Goal: Task Accomplishment & Management: Complete application form

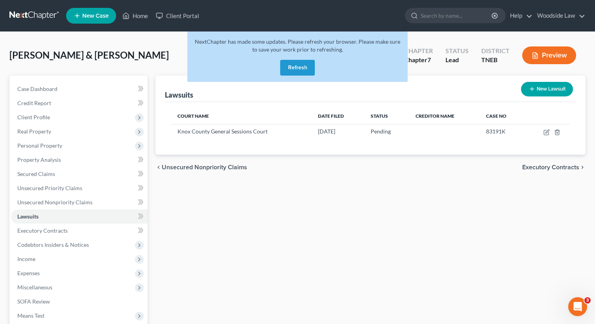
click at [292, 71] on button "Refresh" at bounding box center [297, 68] width 35 height 16
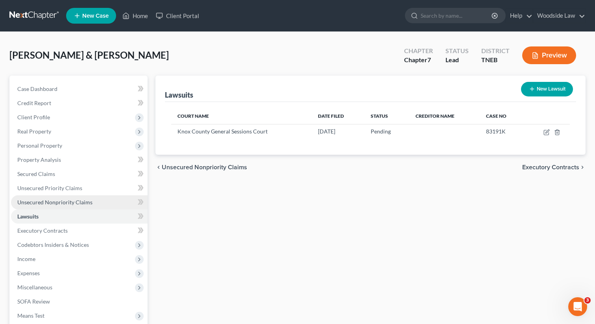
click at [76, 199] on span "Unsecured Nonpriority Claims" at bounding box center [54, 202] width 75 height 7
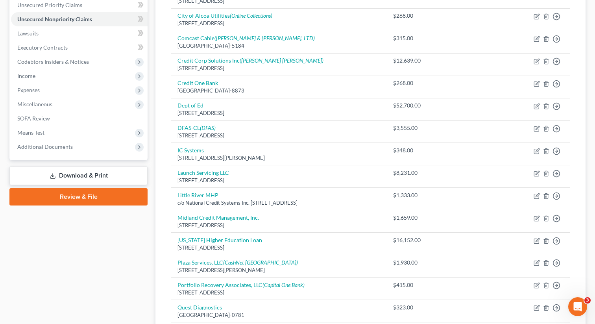
scroll to position [183, 0]
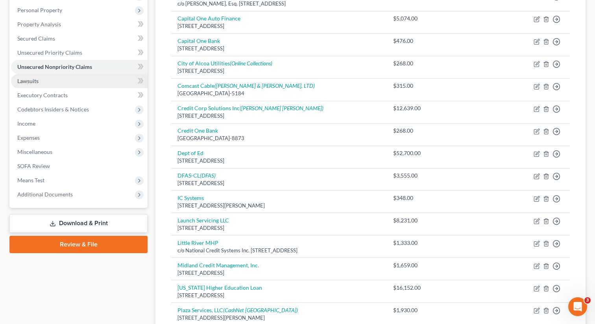
click at [44, 80] on link "Lawsuits" at bounding box center [79, 81] width 136 height 14
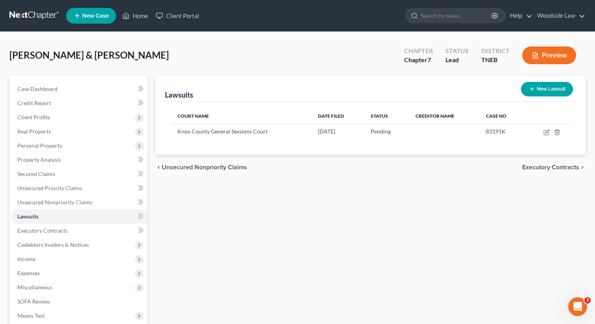
click at [565, 91] on button "New Lawsuit" at bounding box center [547, 89] width 52 height 15
select select "0"
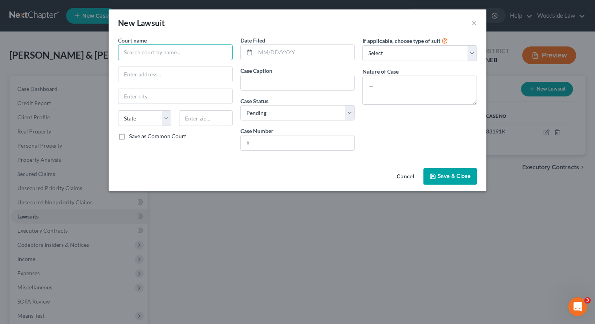
click at [210, 50] on input "text" at bounding box center [175, 52] width 114 height 16
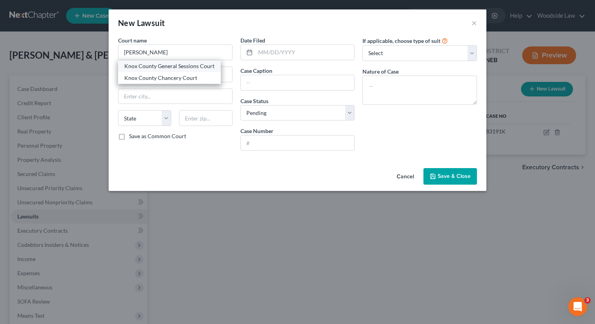
click at [186, 68] on div "Knox County General Sessions Court" at bounding box center [169, 66] width 90 height 8
type input "Knox County General Sessions Court"
type input "[STREET_ADDRESS]"
type input "[GEOGRAPHIC_DATA]"
select select "44"
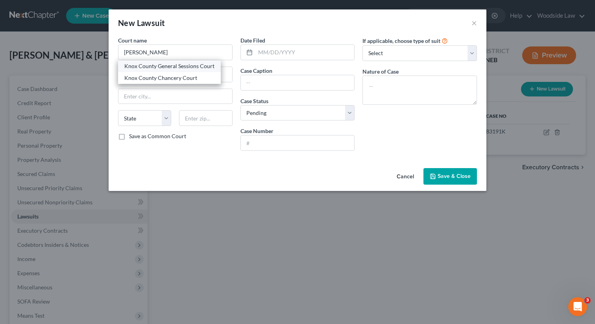
type input "37902"
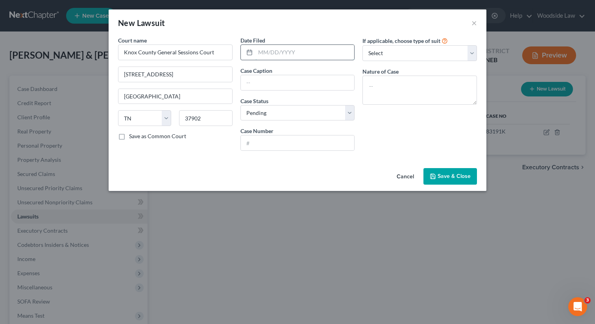
click at [311, 53] on input "text" at bounding box center [304, 52] width 99 height 15
type input "[DATE]"
click at [328, 76] on input "Midland Credit Management vs. [PERSON_NAME]" at bounding box center [298, 82] width 114 height 15
click at [333, 84] on input "Midland Credit Management vs. [PERSON_NAME]" at bounding box center [298, 82] width 114 height 15
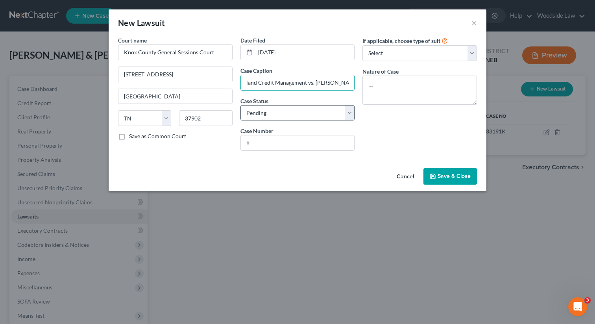
type input "Midland Credit Management vs. [PERSON_NAME]"
click at [290, 114] on select "Select Pending On Appeal Concluded" at bounding box center [297, 113] width 114 height 16
select select "2"
click at [240, 105] on select "Select Pending On Appeal Concluded" at bounding box center [297, 113] width 114 height 16
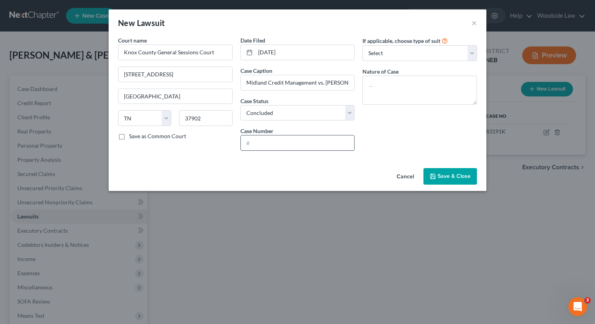
click at [280, 143] on input "text" at bounding box center [298, 142] width 114 height 15
type input "75871K"
click at [415, 86] on textarea at bounding box center [419, 90] width 114 height 29
type textarea "Civil - Debt Collection"
click at [442, 178] on span "Save & Close" at bounding box center [453, 176] width 33 height 7
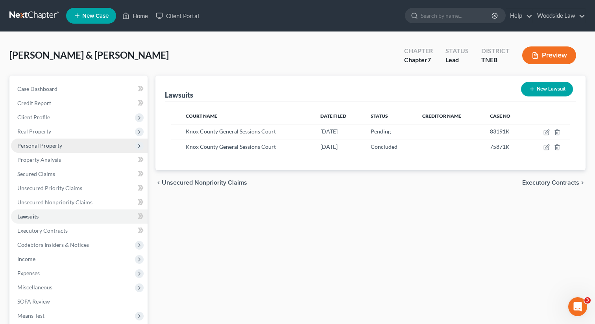
click at [53, 142] on span "Personal Property" at bounding box center [39, 145] width 45 height 7
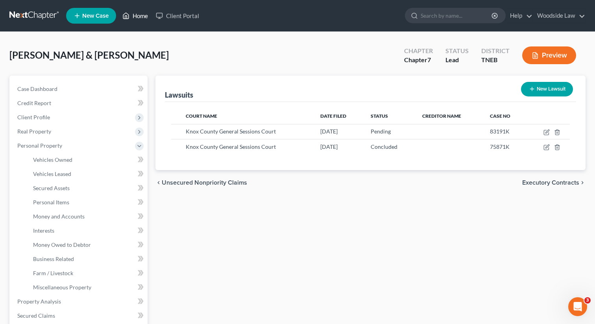
click at [143, 17] on link "Home" at bounding box center [134, 16] width 33 height 14
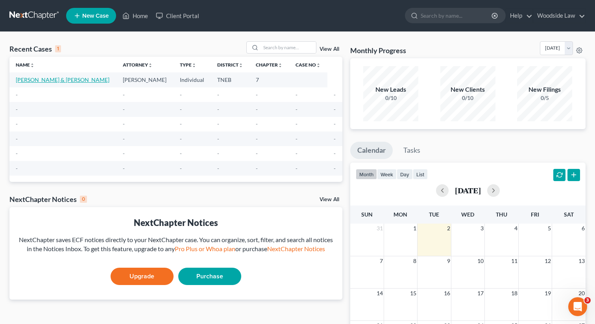
click at [44, 81] on link "[PERSON_NAME] & [PERSON_NAME]" at bounding box center [63, 79] width 94 height 7
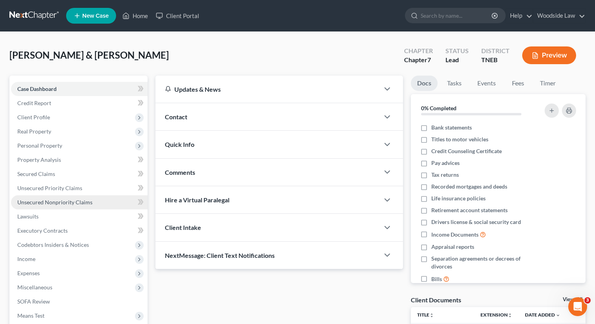
scroll to position [126, 0]
